Goal: Task Accomplishment & Management: Manage account settings

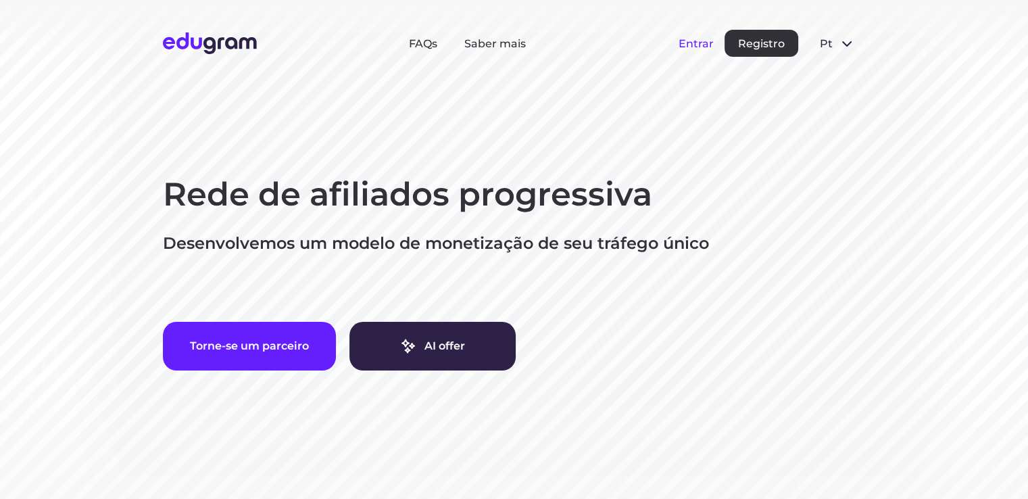
click at [689, 39] on button "Entrar" at bounding box center [695, 43] width 35 height 13
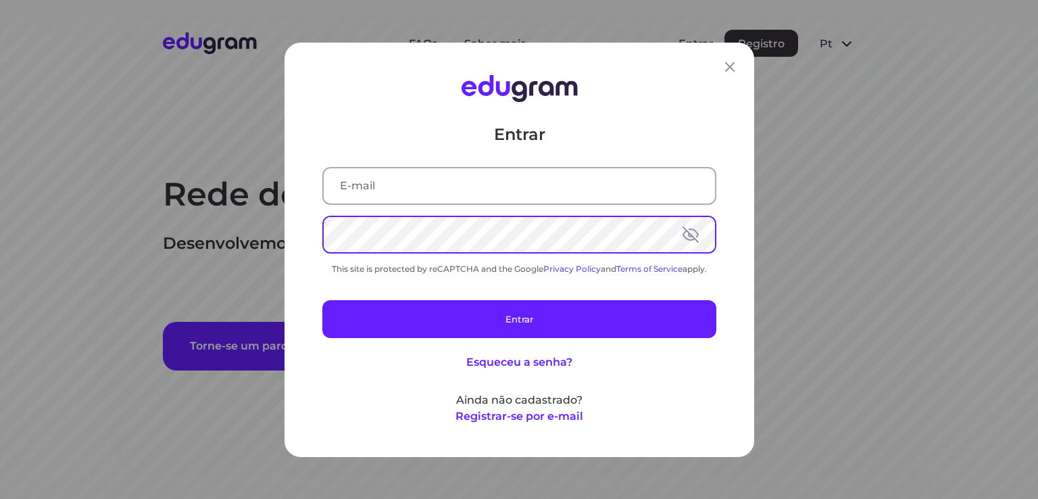
click at [526, 190] on input "text" at bounding box center [519, 185] width 391 height 35
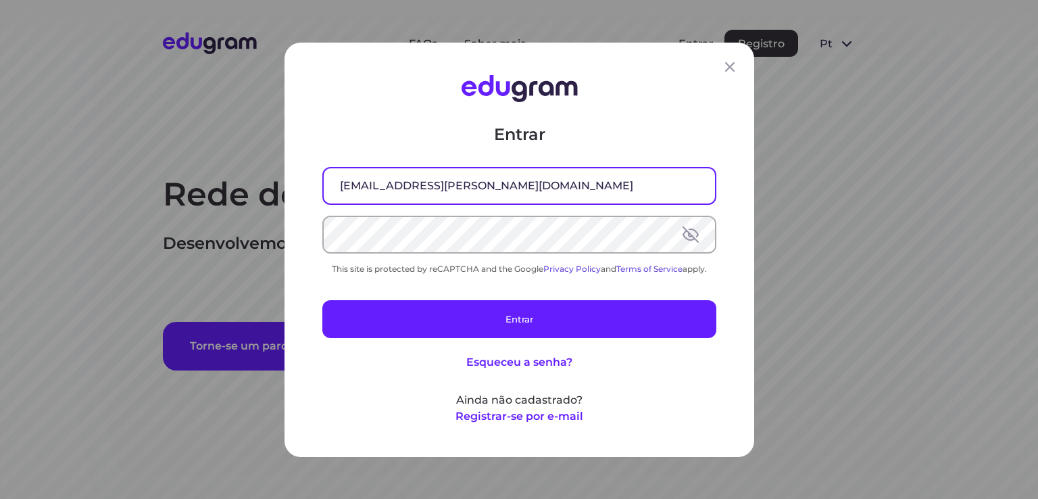
type input "jcs.siewert@gmail.com"
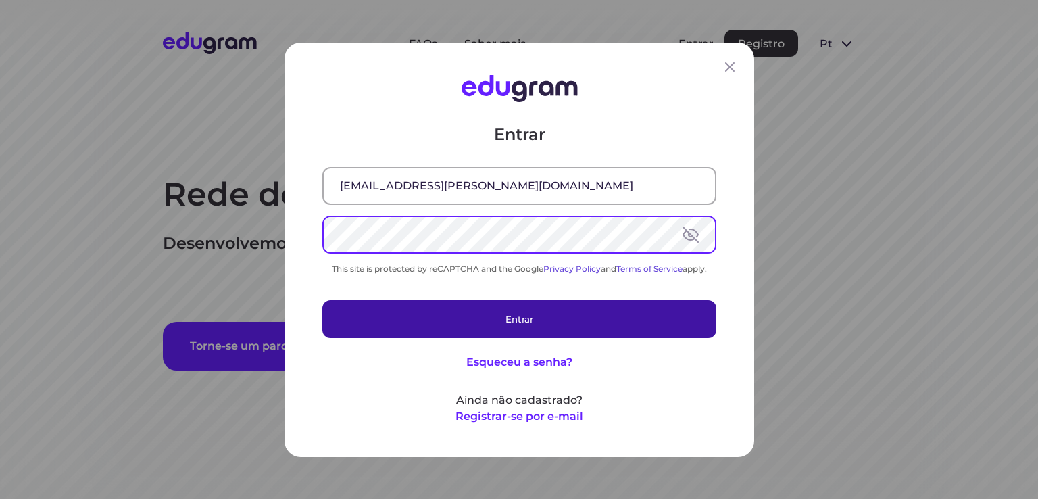
click at [524, 320] on button "Entrar" at bounding box center [519, 318] width 394 height 38
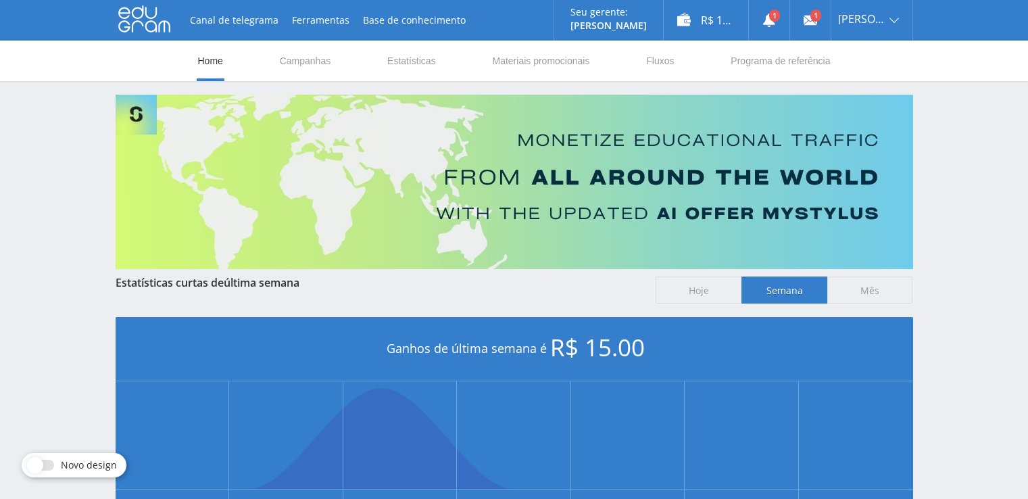
scroll to position [303, 0]
